Goal: Information Seeking & Learning: Learn about a topic

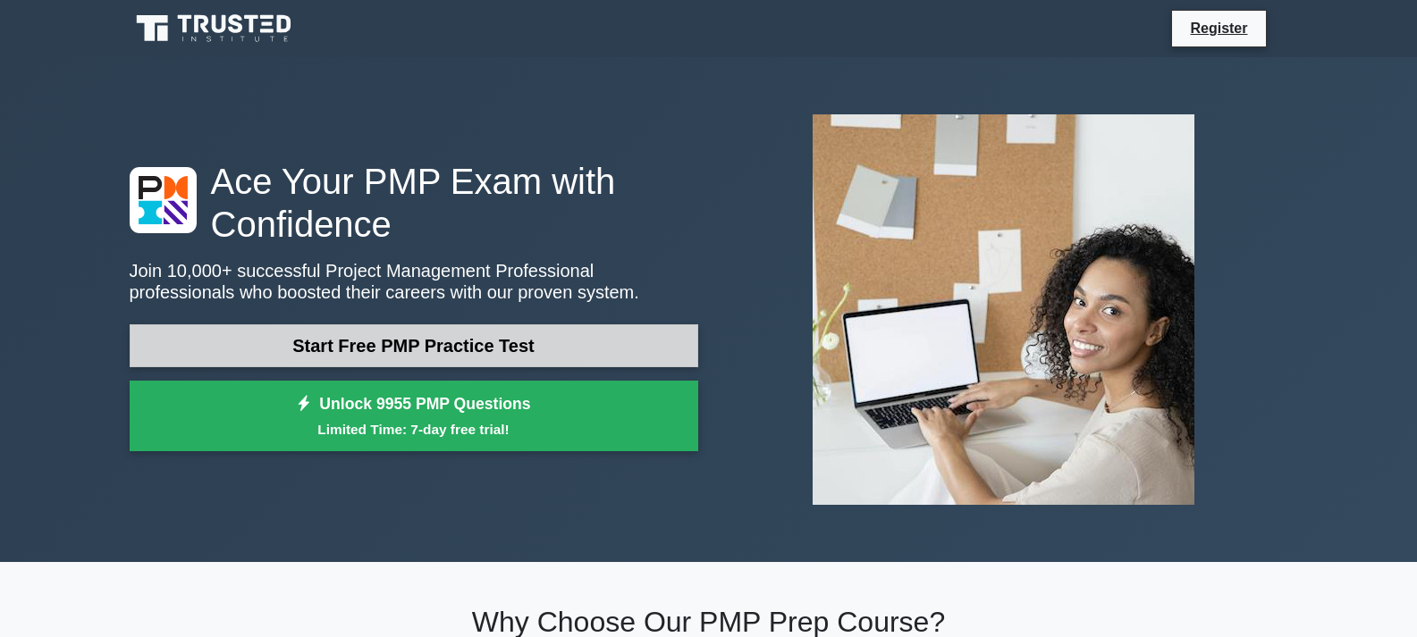
click at [391, 349] on link "Start Free PMP Practice Test" at bounding box center [414, 345] width 568 height 43
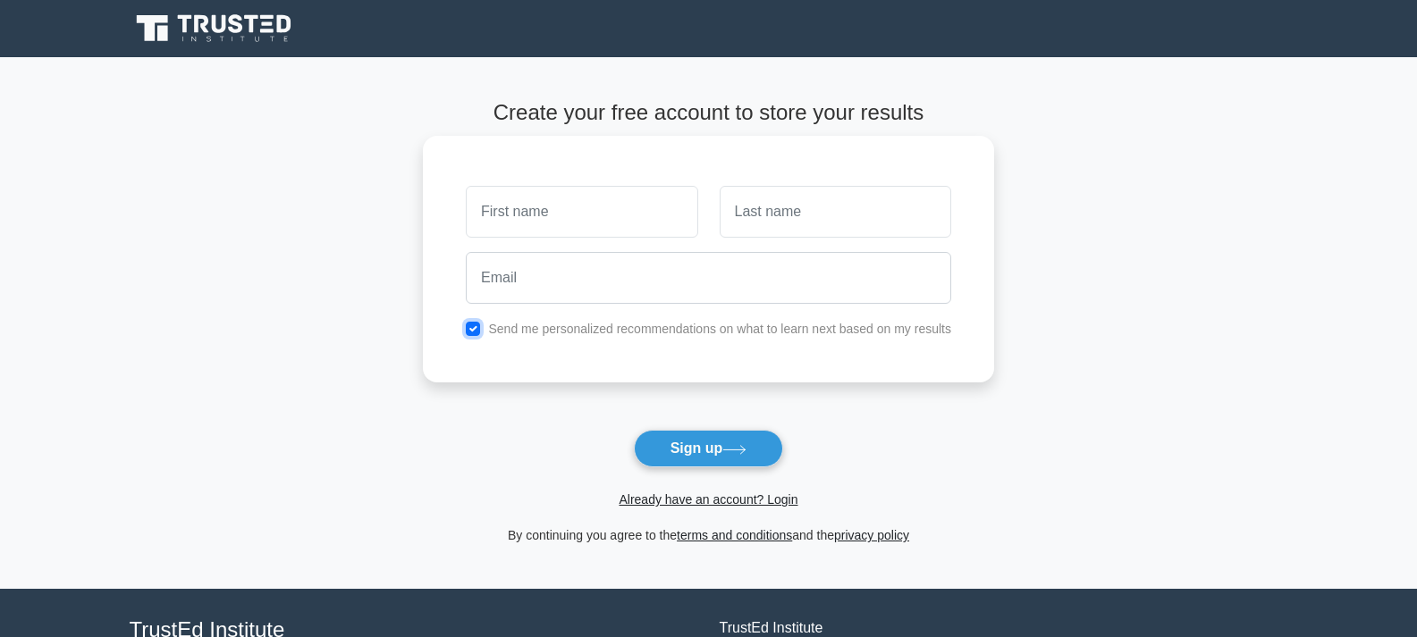
click at [476, 330] on input "checkbox" at bounding box center [473, 329] width 14 height 14
checkbox input "false"
click at [686, 504] on link "Already have an account? Login" at bounding box center [708, 499] width 179 height 14
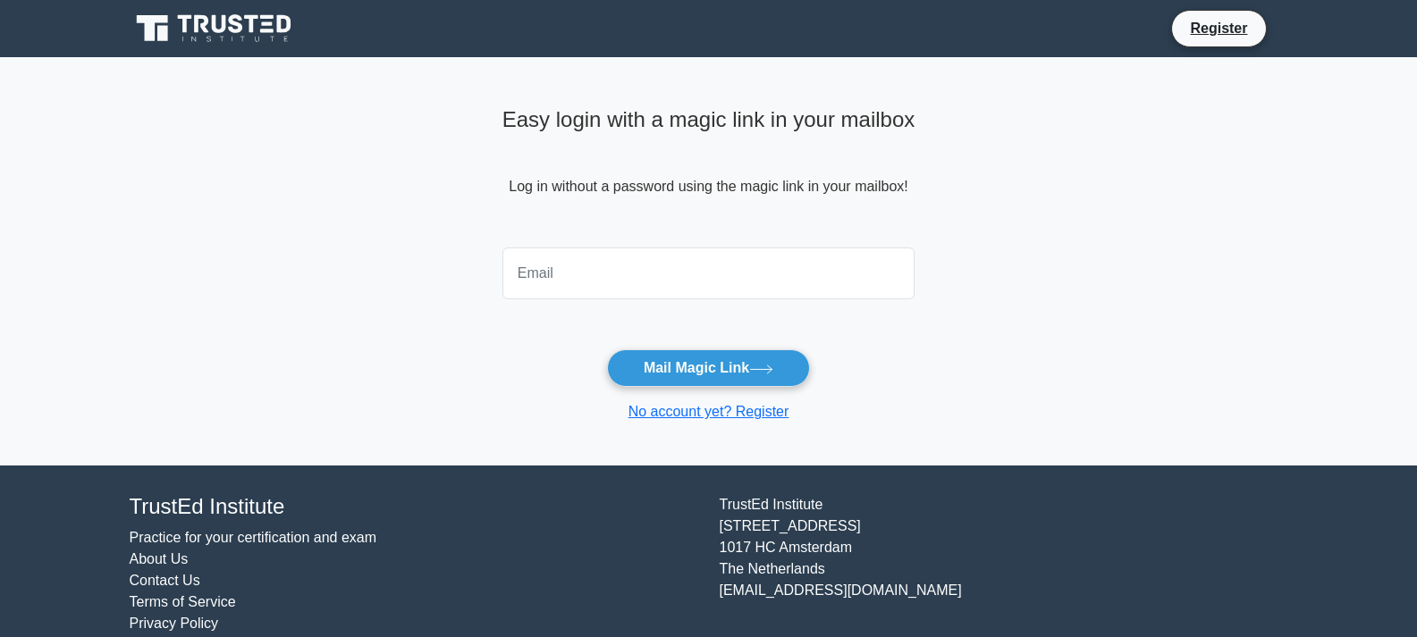
click at [624, 268] on input "email" at bounding box center [708, 274] width 413 height 52
type input "[EMAIL_ADDRESS][DOMAIN_NAME]"
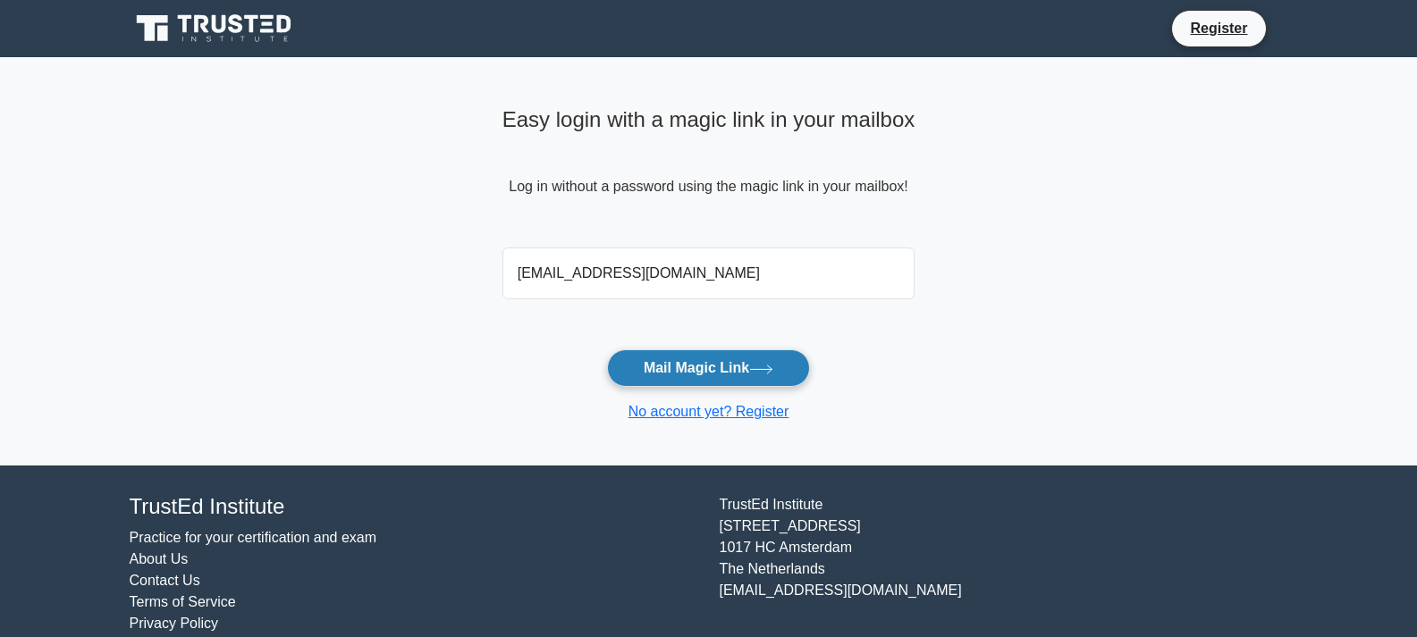
click at [632, 366] on button "Mail Magic Link" at bounding box center [708, 368] width 203 height 38
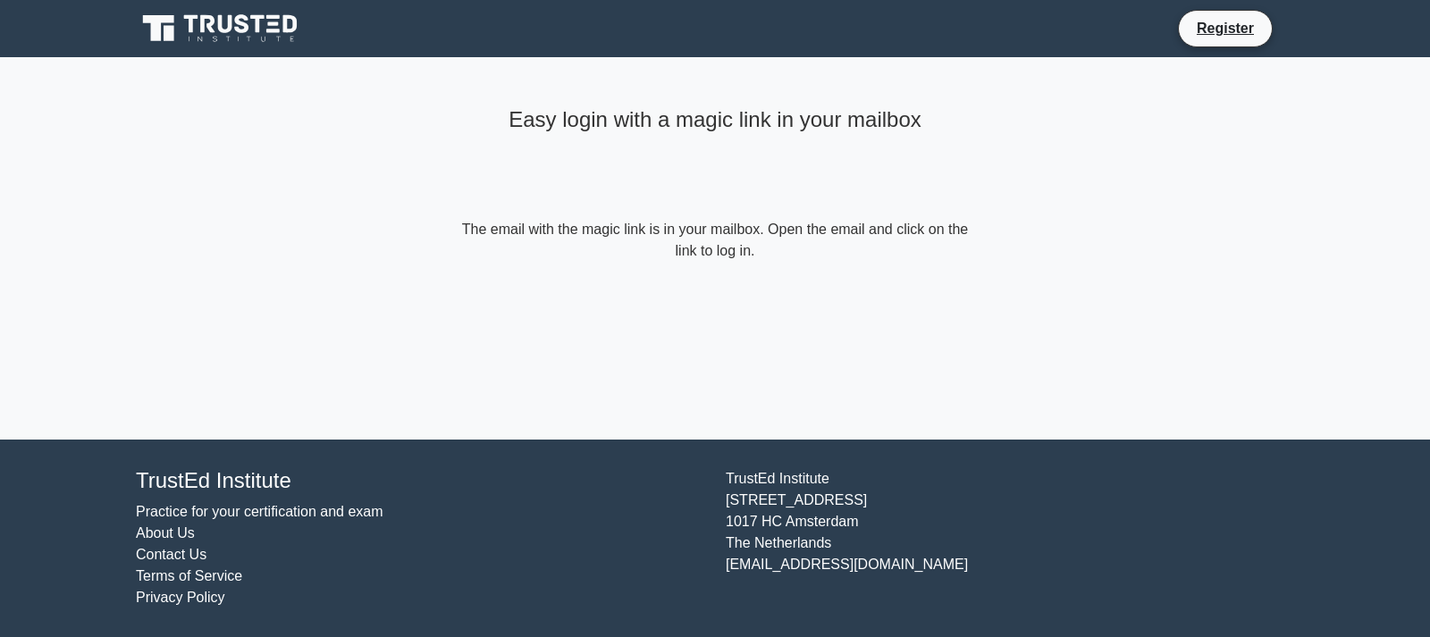
drag, startPoint x: 533, startPoint y: 271, endPoint x: 523, endPoint y: 275, distance: 10.8
click at [523, 275] on div "Easy login with a magic link in your mailbox The email with the magic link is i…" at bounding box center [715, 181] width 536 height 248
click at [232, 507] on link "Practice for your certification and exam" at bounding box center [260, 511] width 248 height 15
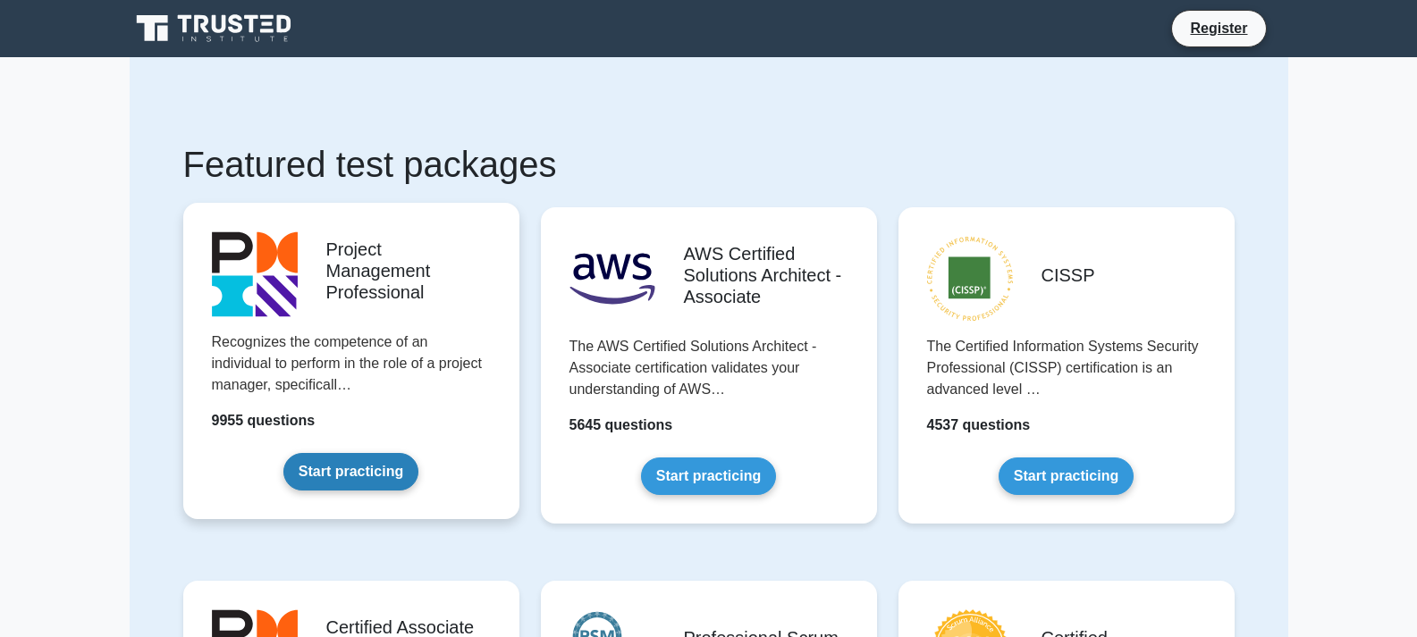
click at [340, 486] on link "Start practicing" at bounding box center [350, 472] width 135 height 38
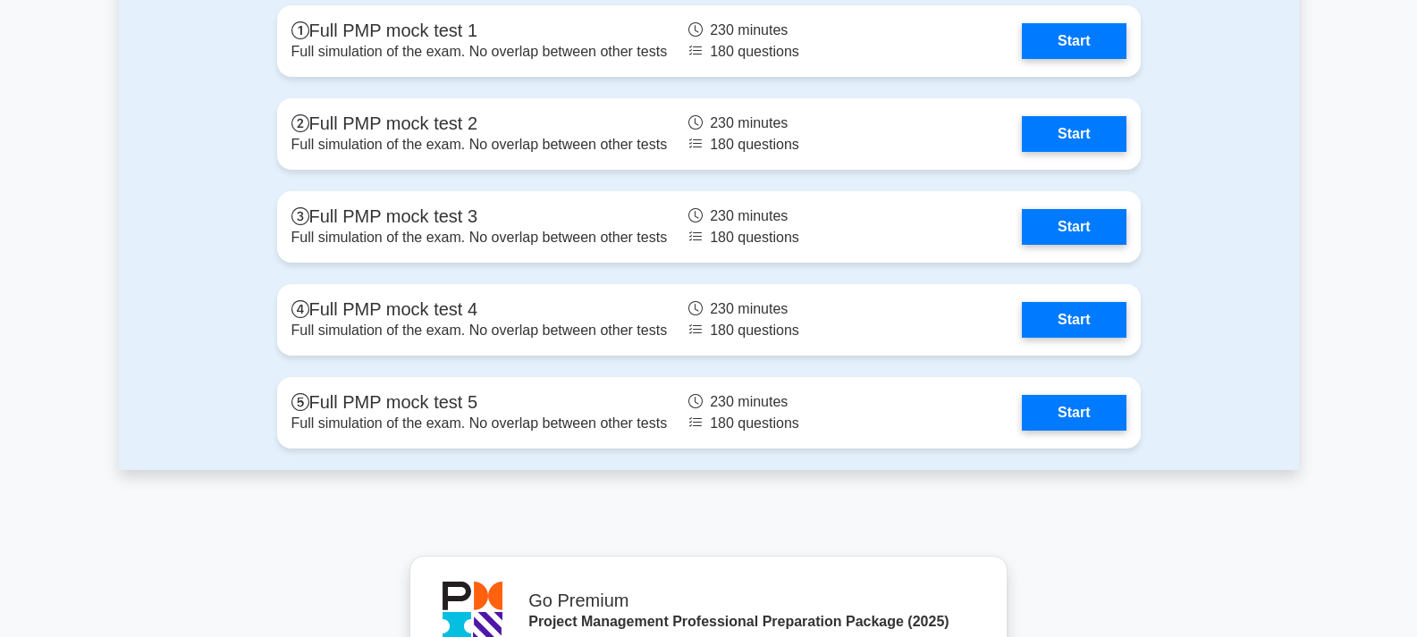
scroll to position [5720, 0]
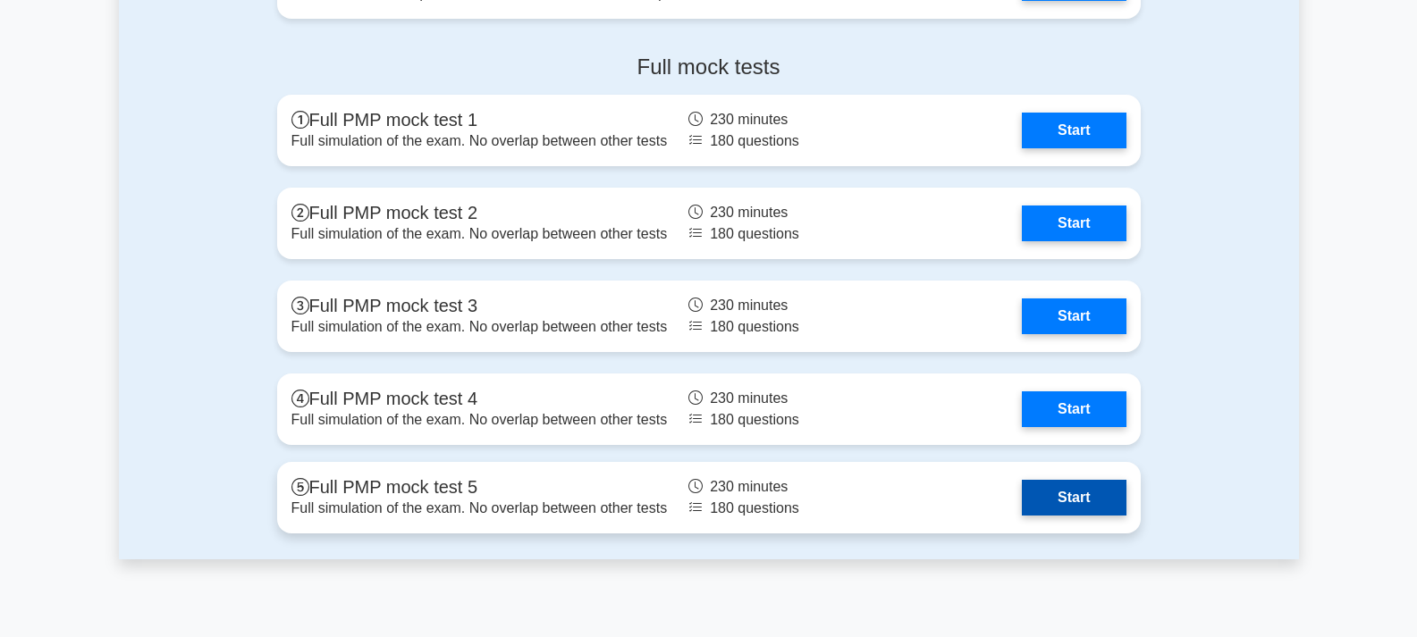
click at [1082, 507] on link "Start" at bounding box center [1074, 498] width 104 height 36
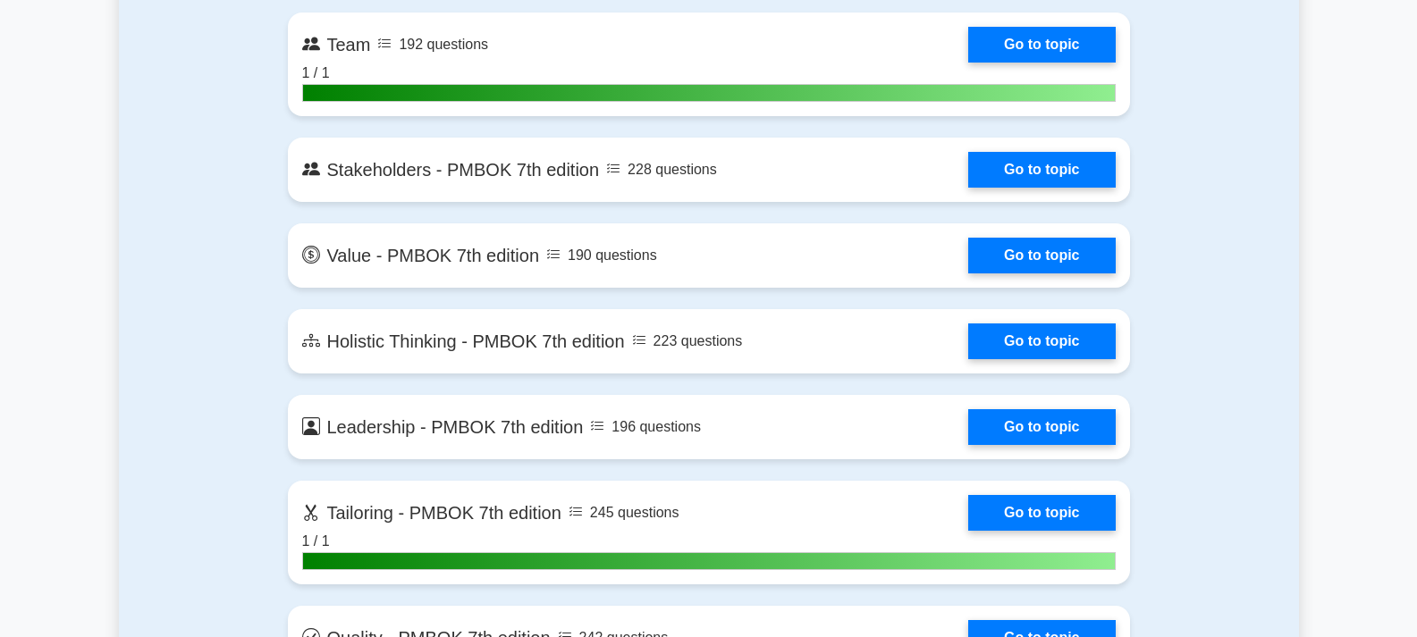
scroll to position [4111, 0]
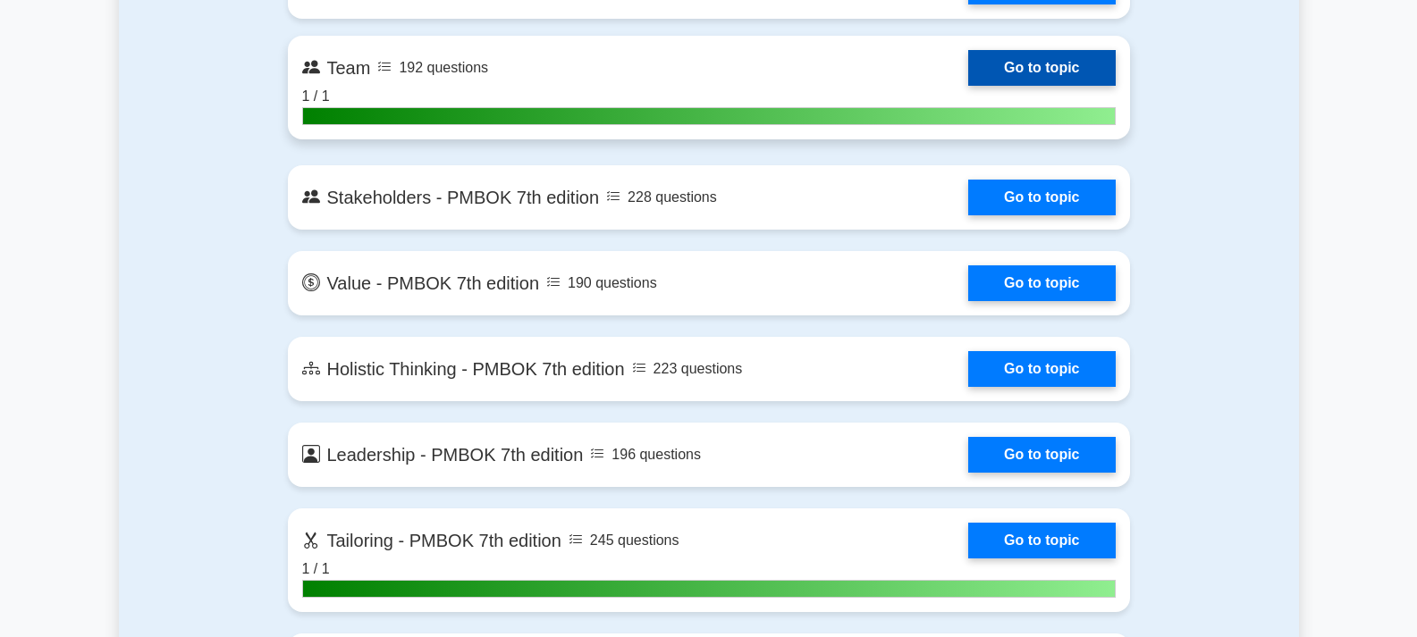
click at [1044, 65] on link "Go to topic" at bounding box center [1041, 68] width 147 height 36
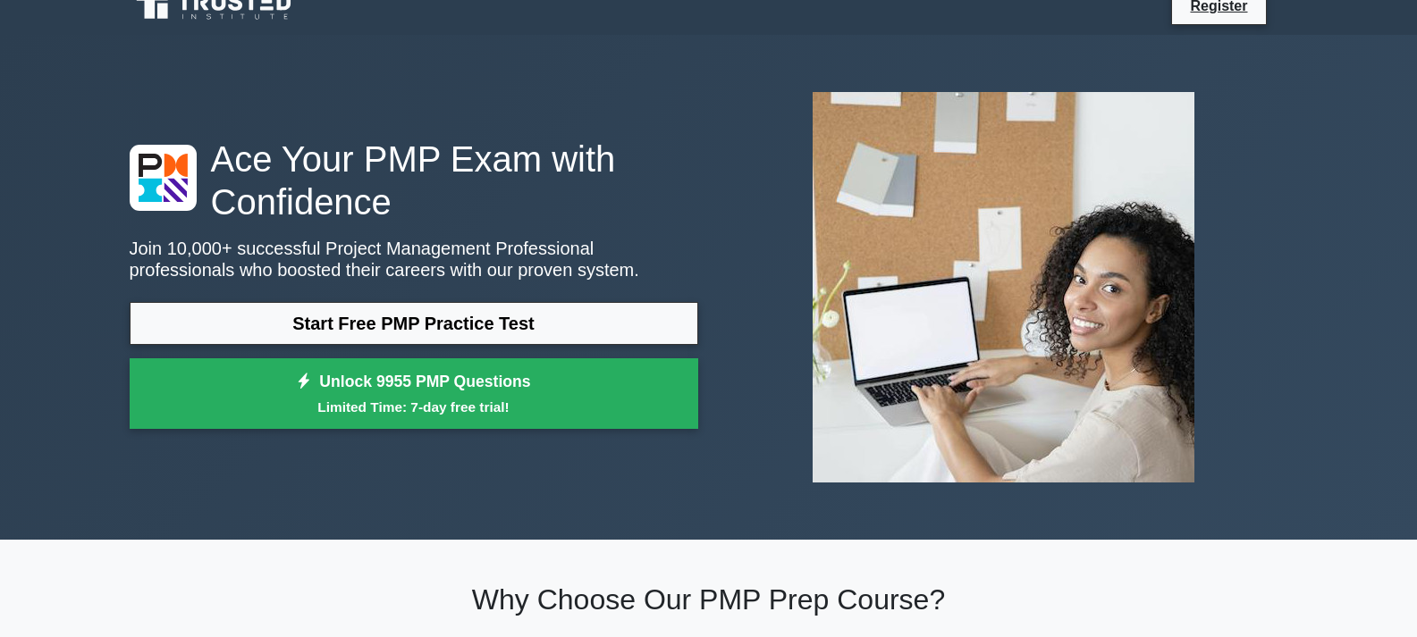
scroll to position [0, 0]
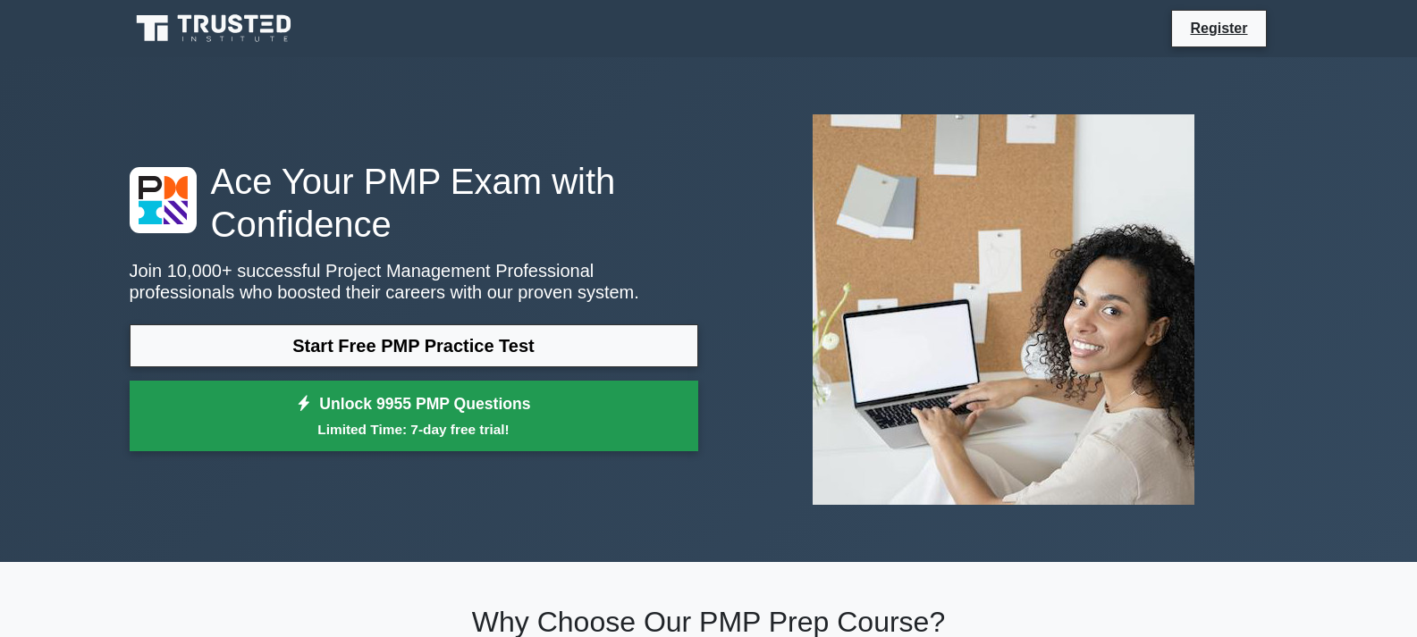
click at [408, 436] on small "Limited Time: 7-day free trial!" at bounding box center [414, 429] width 524 height 21
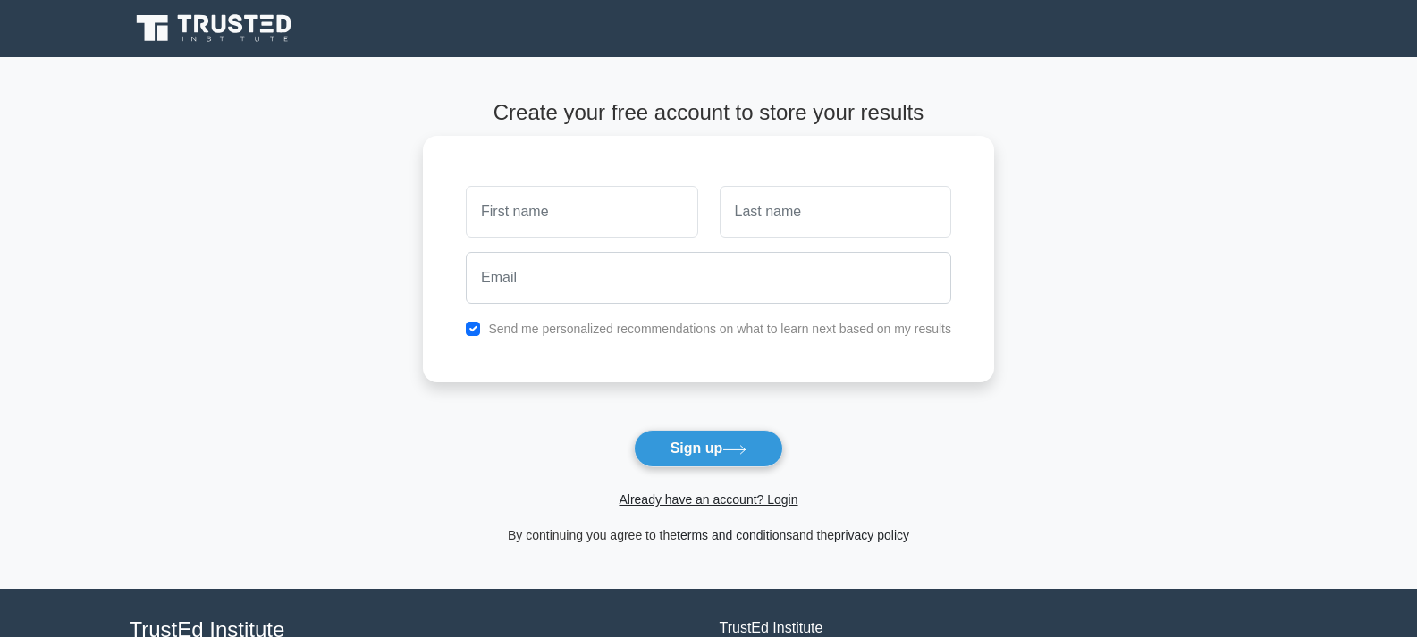
click at [615, 221] on input "text" at bounding box center [581, 212] width 231 height 52
type input "[PERSON_NAME]"
click at [883, 223] on input "text" at bounding box center [835, 212] width 231 height 52
type input "Betamar"
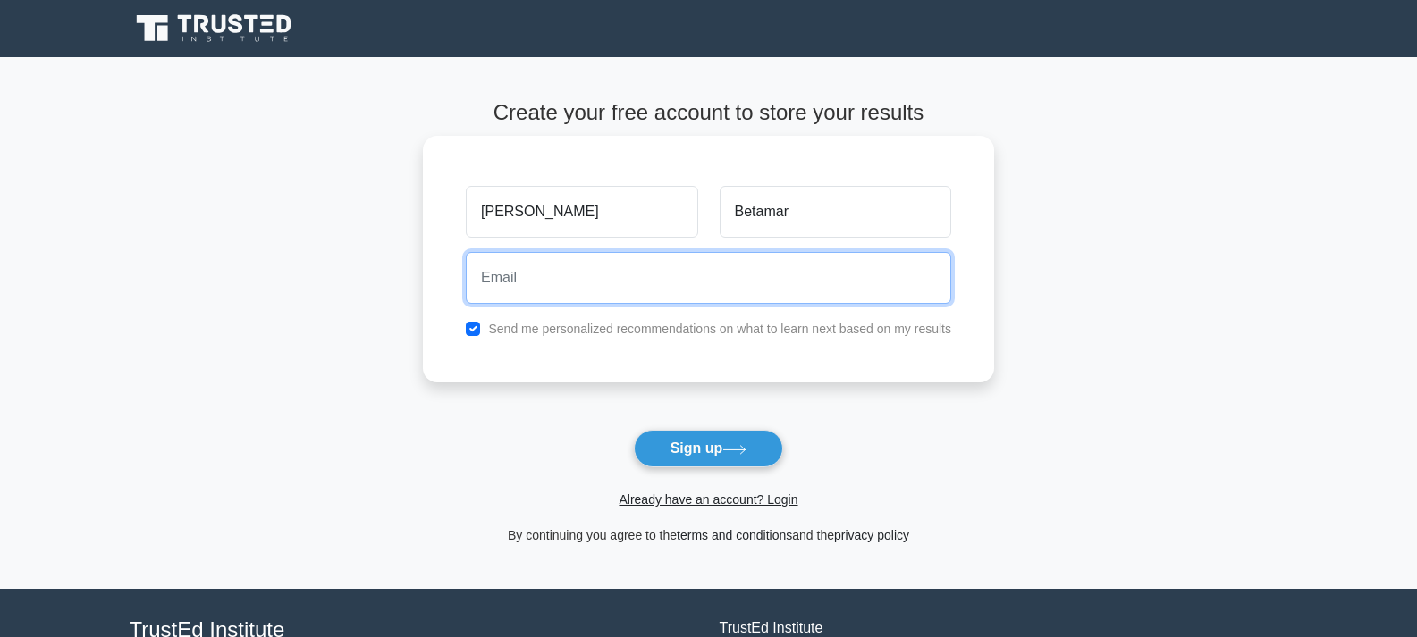
click at [678, 285] on input "email" at bounding box center [708, 278] width 485 height 52
type input "hakimelmahdy@yahoo.com"
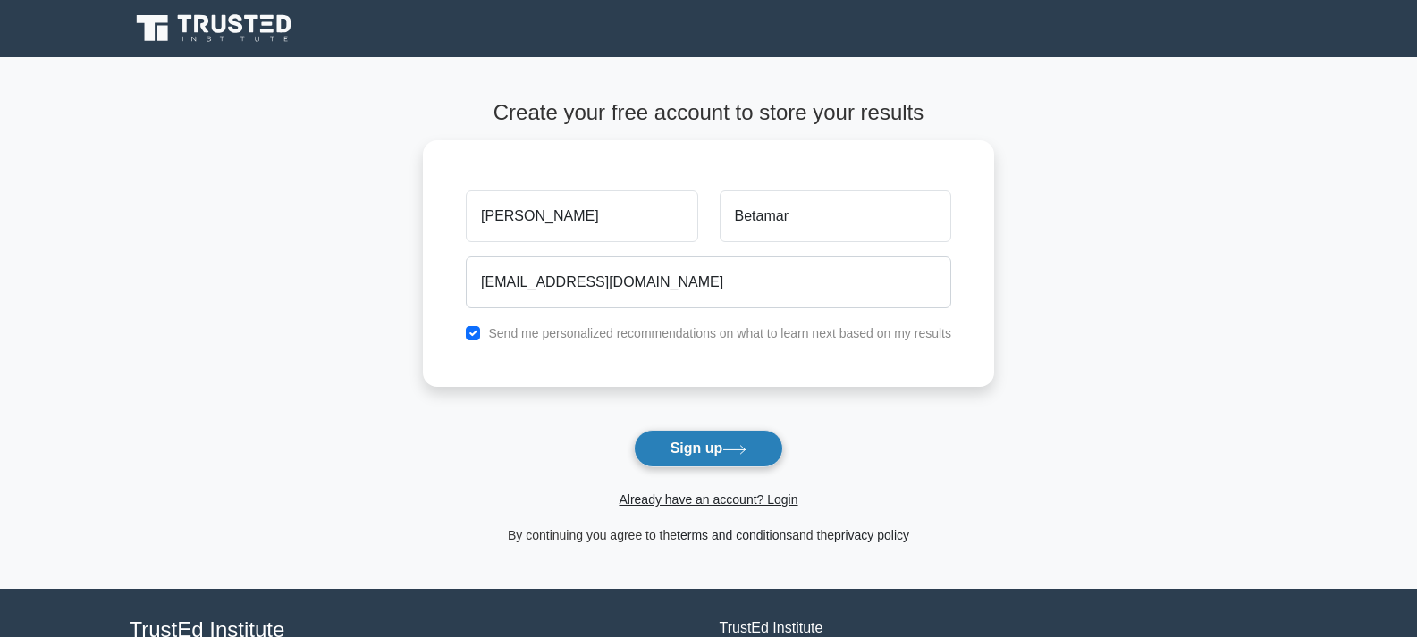
click at [684, 452] on button "Sign up" at bounding box center [709, 449] width 150 height 38
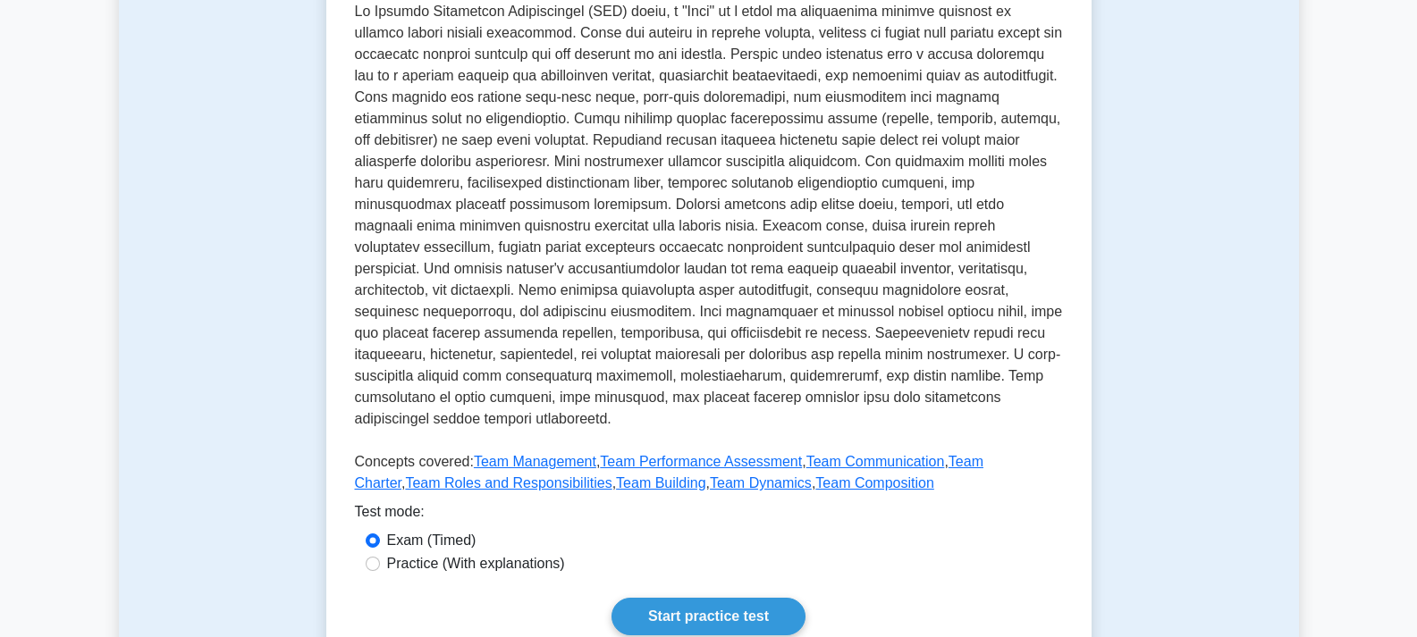
scroll to position [447, 0]
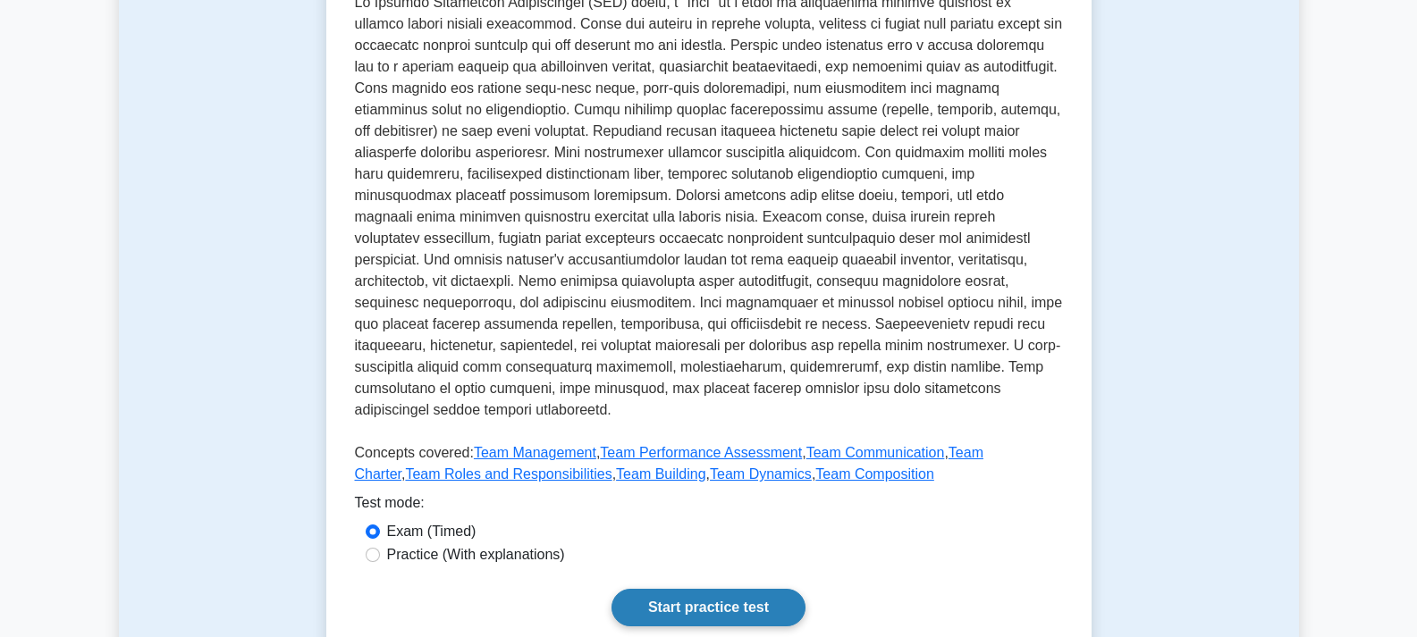
click at [704, 596] on link "Start practice test" at bounding box center [708, 608] width 194 height 38
